Goal: Navigation & Orientation: Find specific page/section

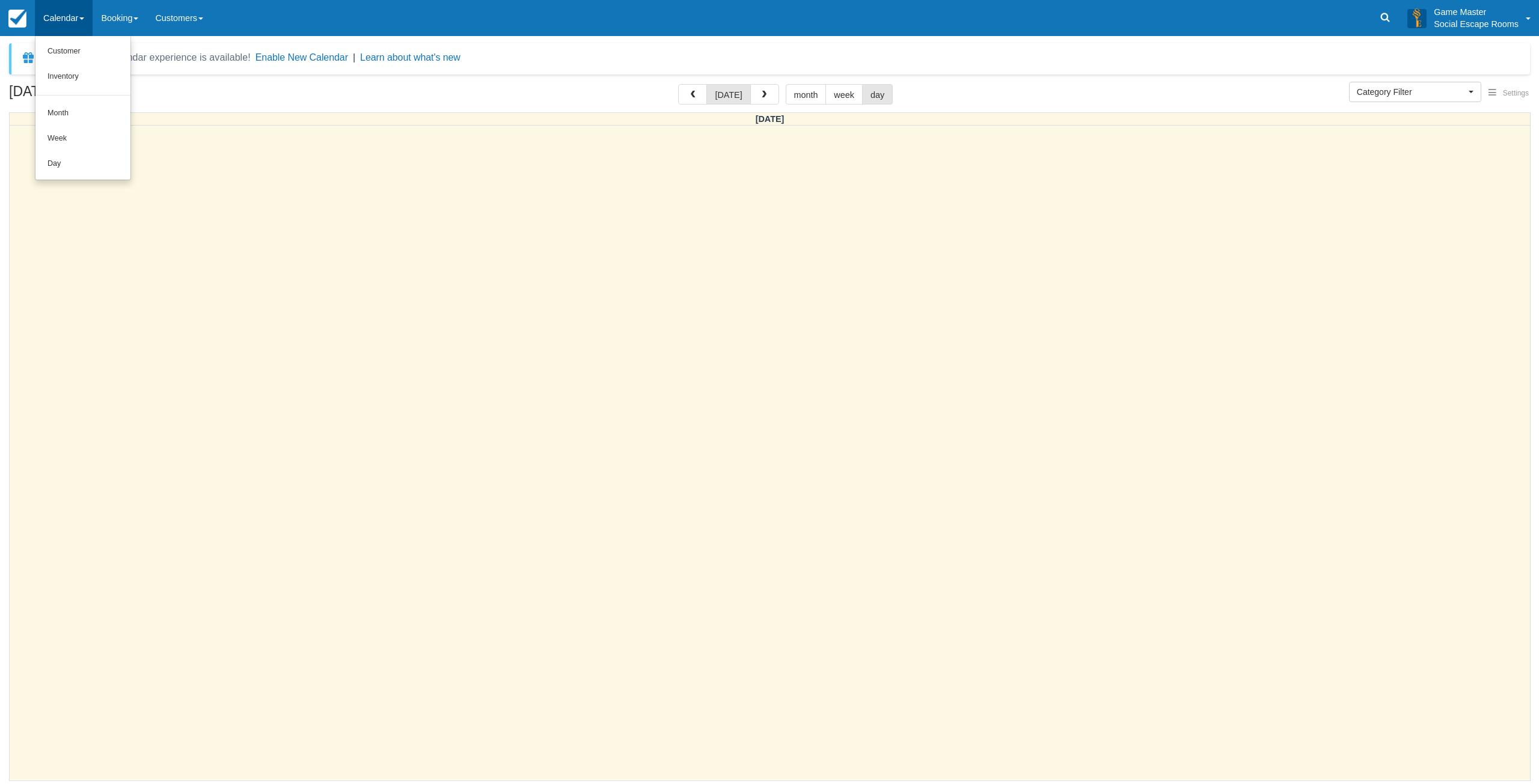
select select
click at [77, 141] on link "Week" at bounding box center [83, 138] width 95 height 25
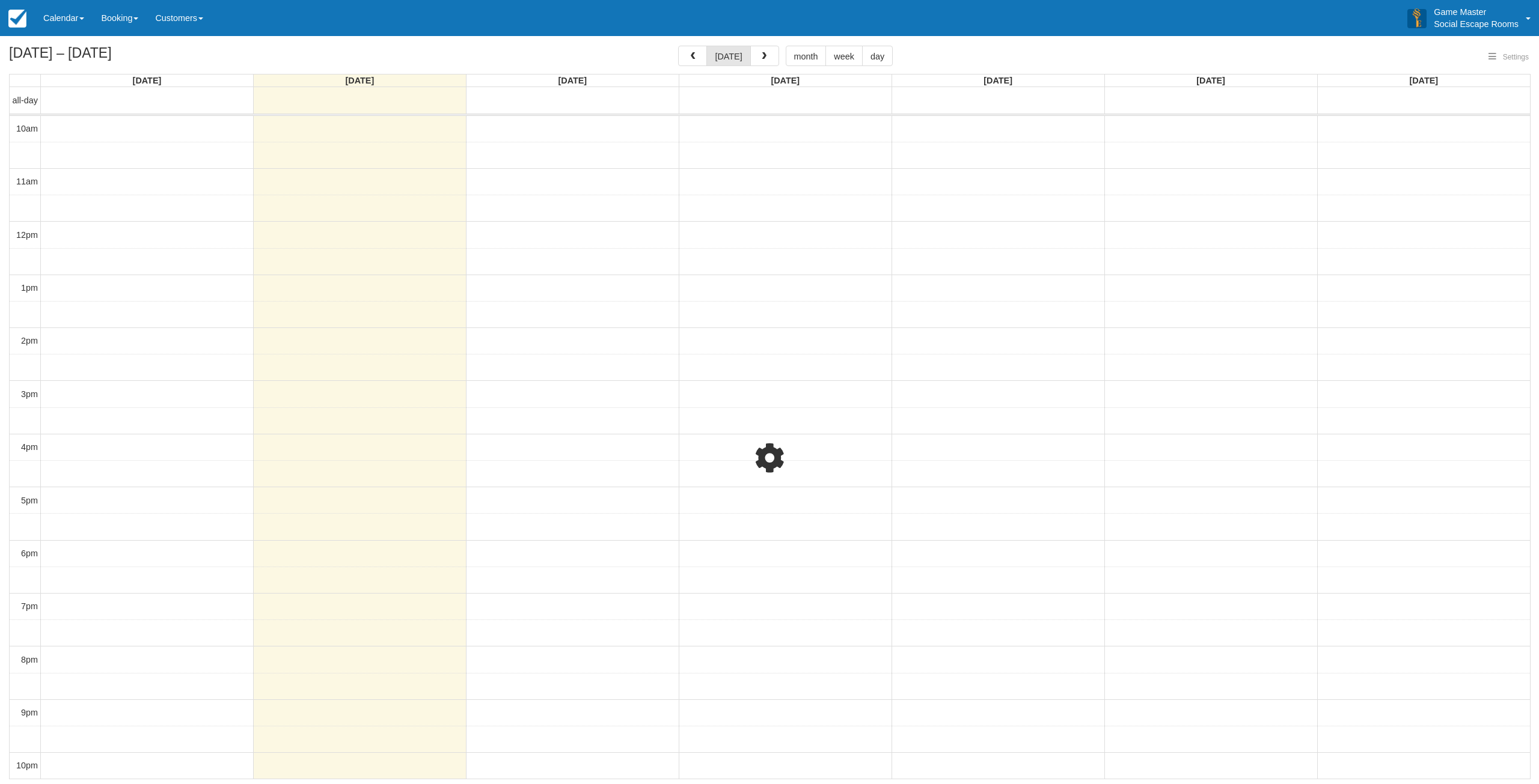
select select
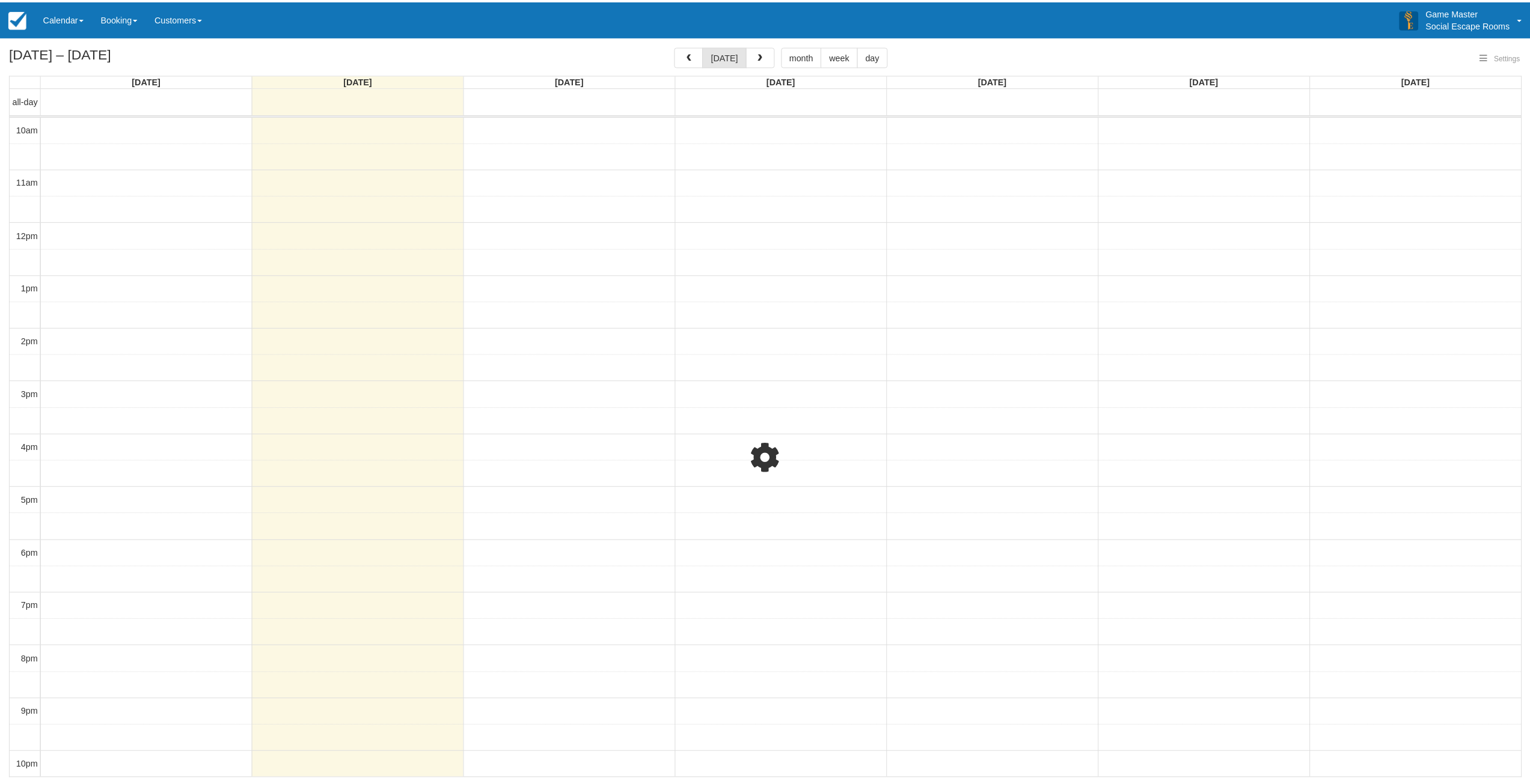
scroll to position [3, 0]
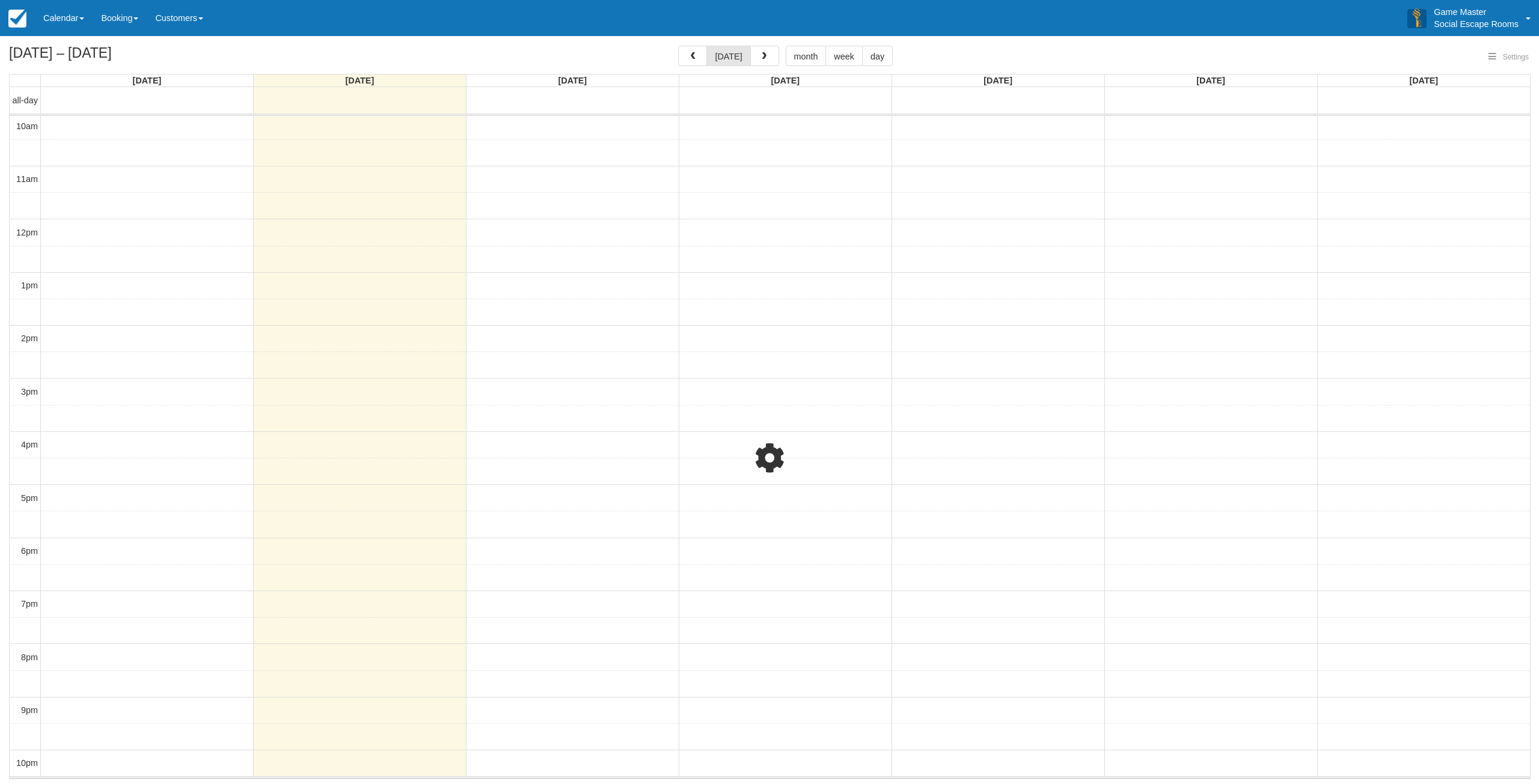
select select
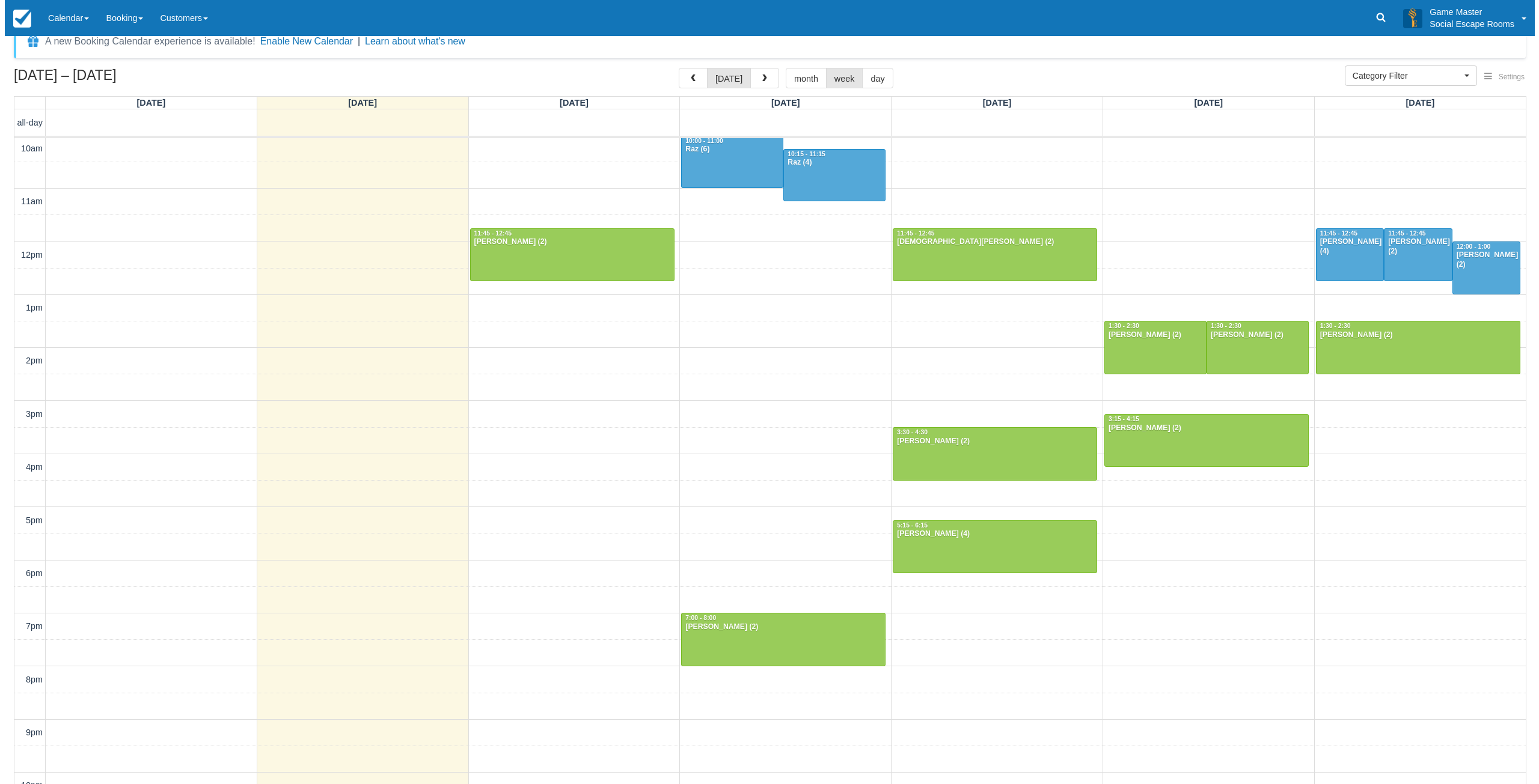
scroll to position [0, 0]
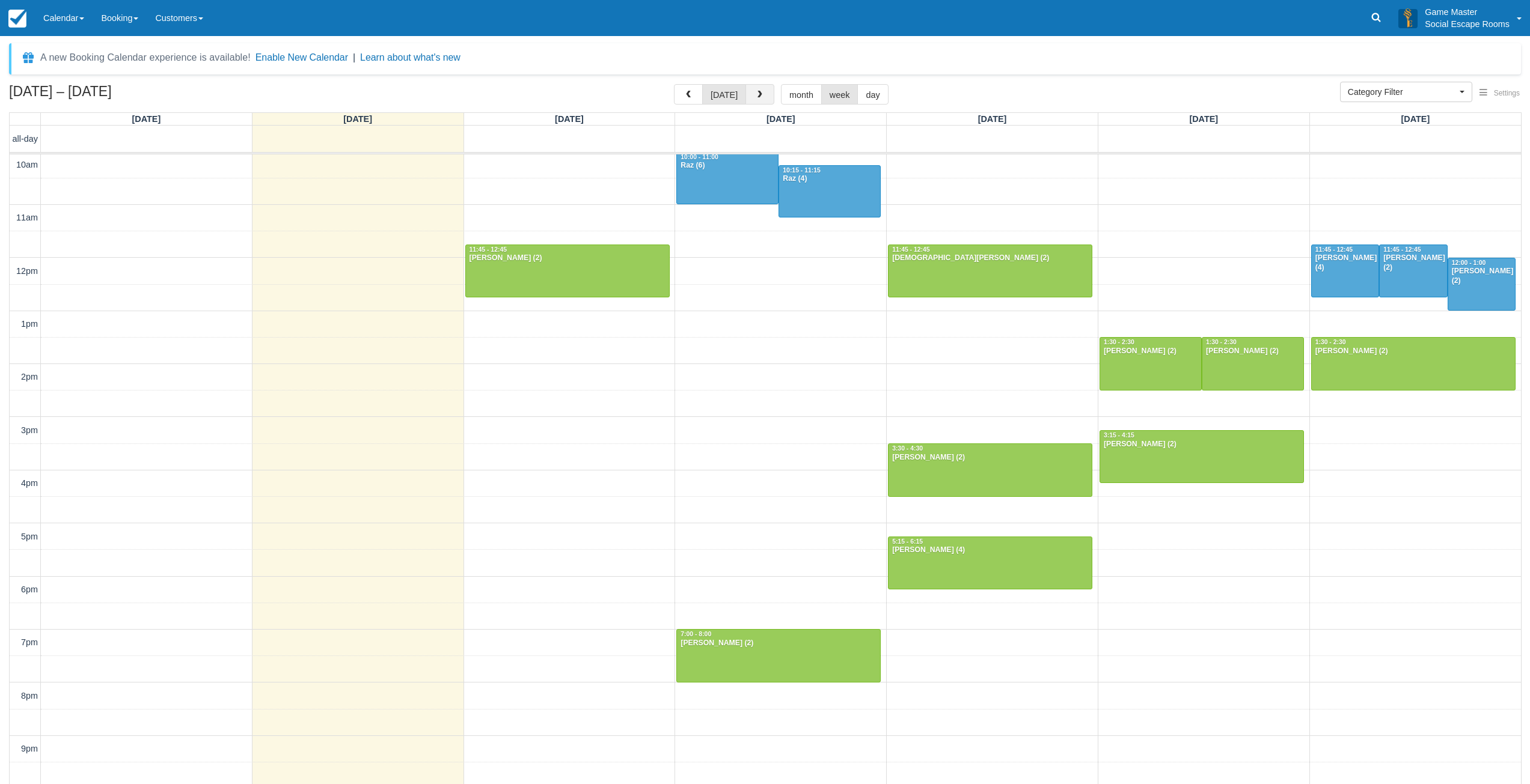
click at [749, 94] on button "button" at bounding box center [760, 94] width 29 height 20
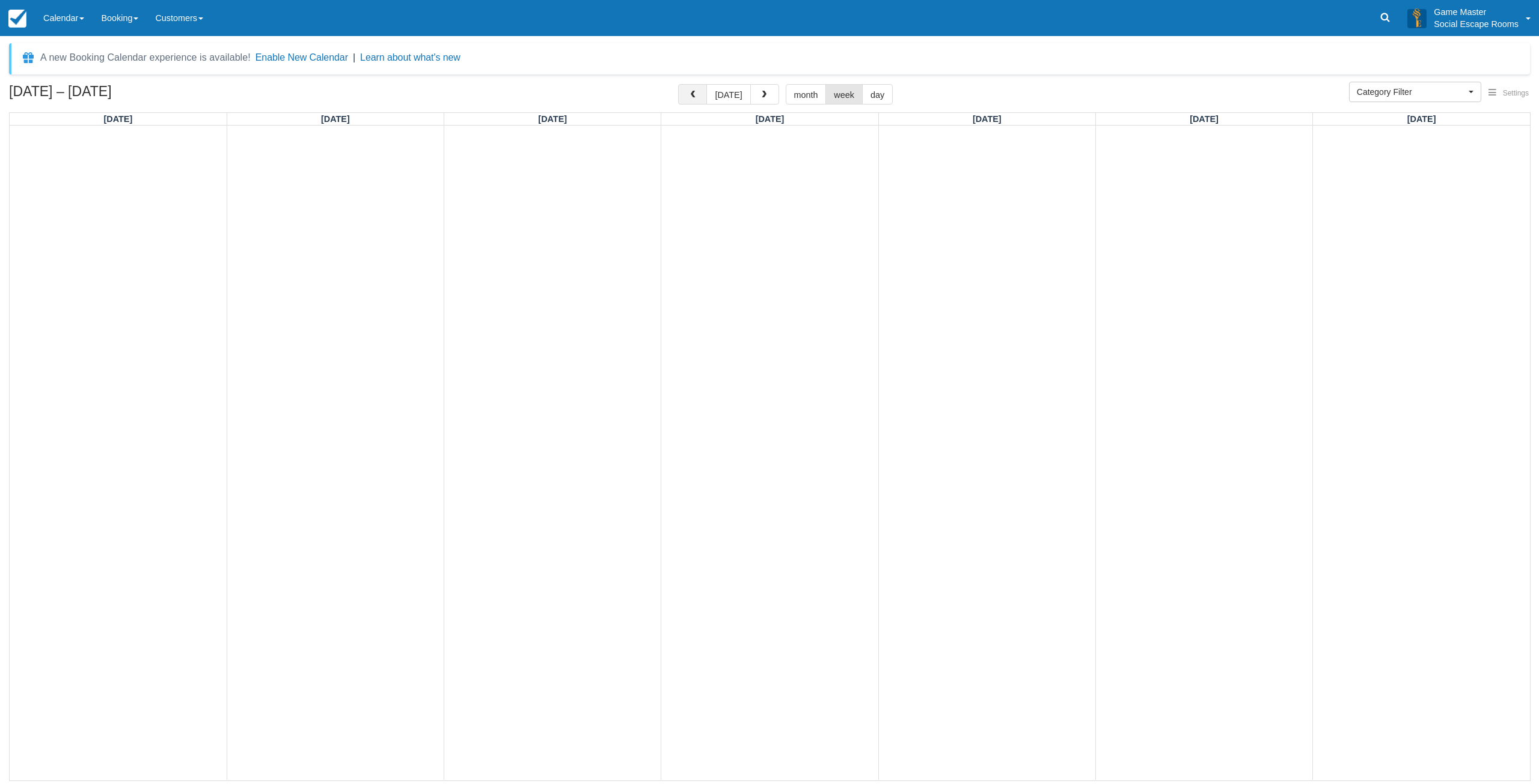
click at [696, 97] on span "button" at bounding box center [693, 95] width 8 height 8
